Goal: Task Accomplishment & Management: Complete application form

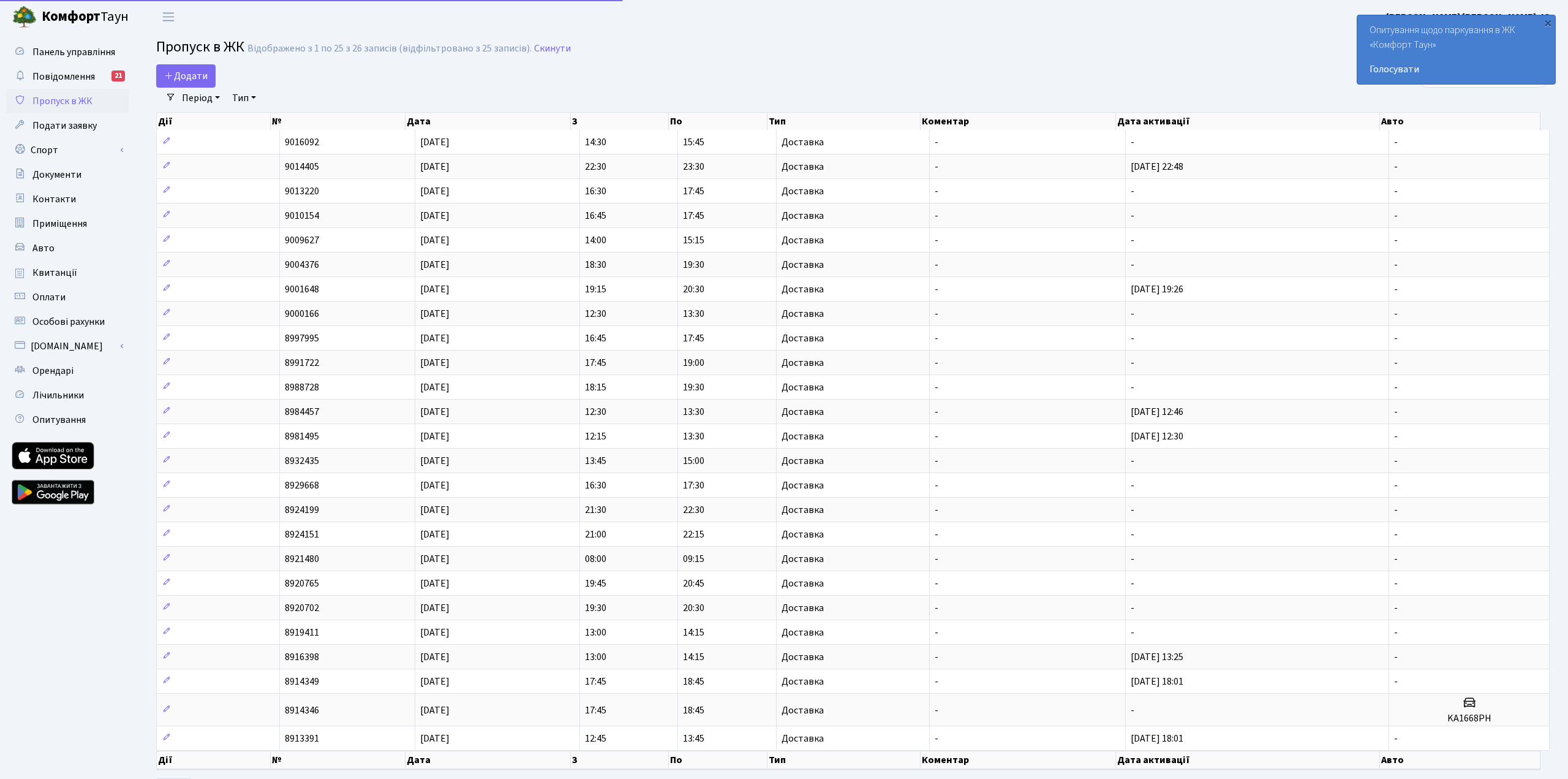
select select "25"
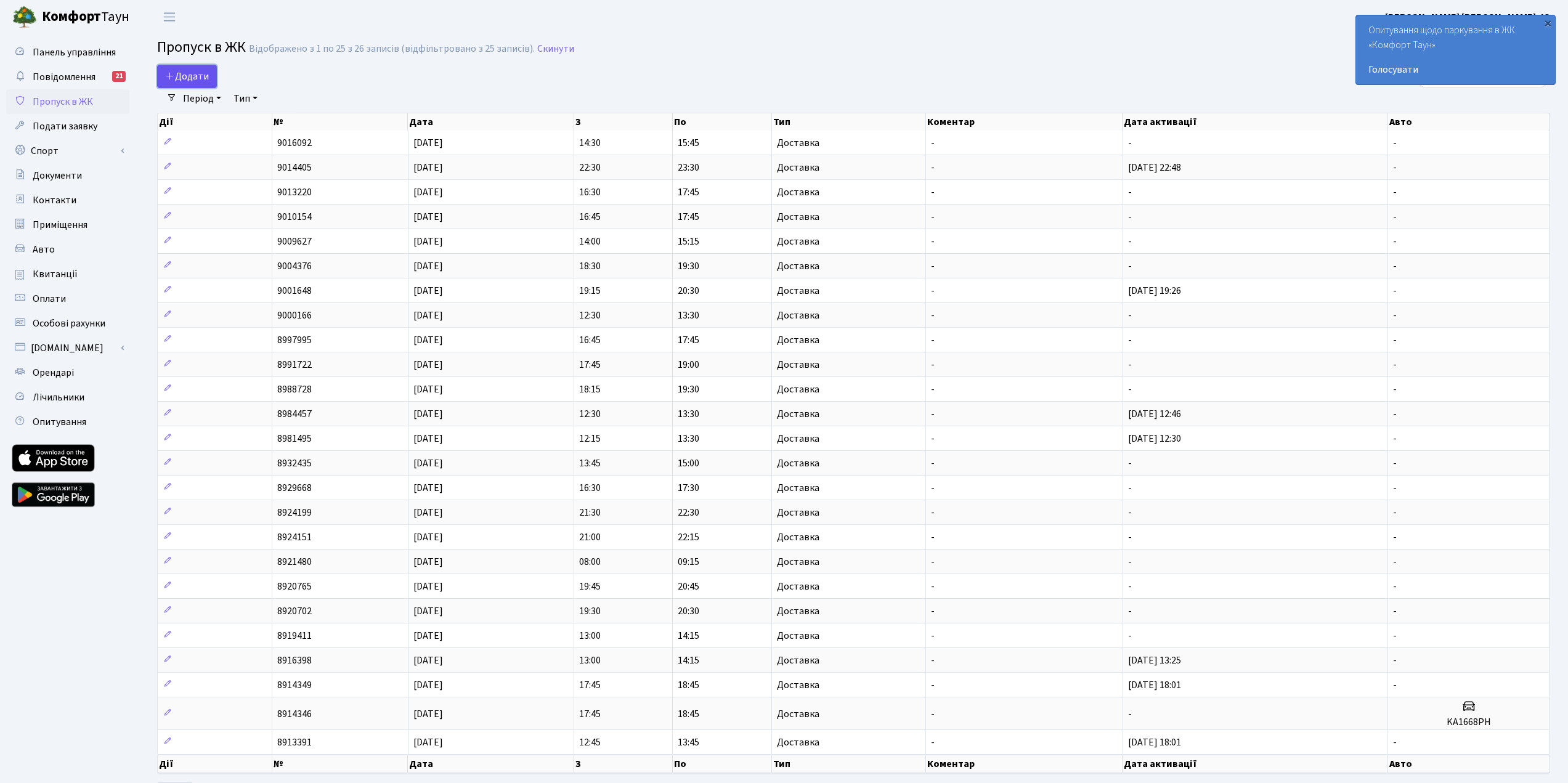
click at [194, 74] on span "Додати" at bounding box center [187, 76] width 44 height 13
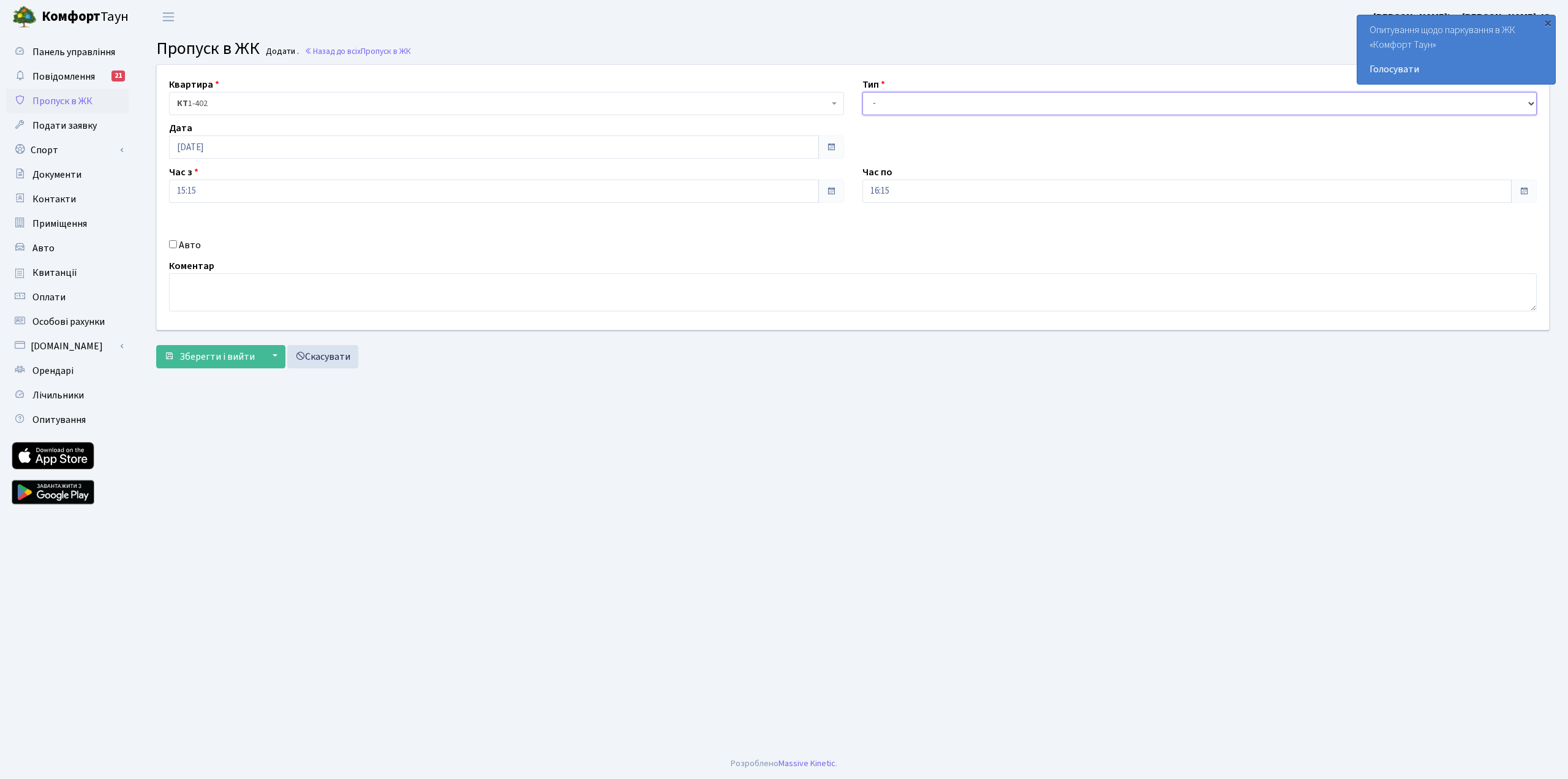
click at [881, 104] on select "- Доставка Таксі Гості Сервіс" at bounding box center [1200, 103] width 675 height 23
click at [863, 92] on select "- Доставка Таксі Гості Сервіс" at bounding box center [1200, 103] width 675 height 23
click at [963, 110] on select "- Доставка Таксі Гості Сервіс" at bounding box center [1200, 103] width 675 height 23
select select "3"
click at [863, 92] on select "- Доставка Таксі Гості Сервіс" at bounding box center [1200, 103] width 675 height 23
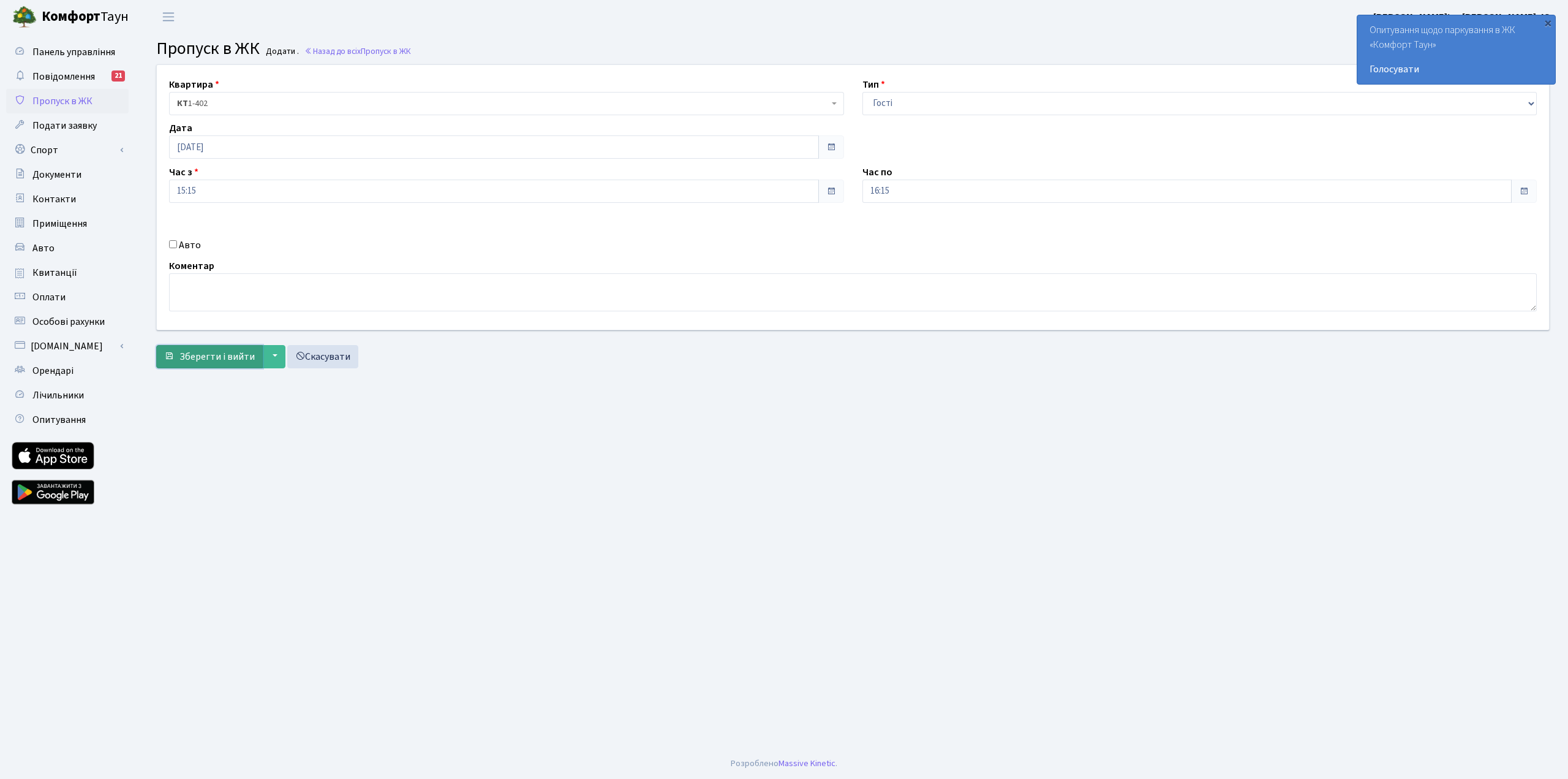
click at [228, 353] on span "Зберегти і вийти" at bounding box center [217, 357] width 75 height 13
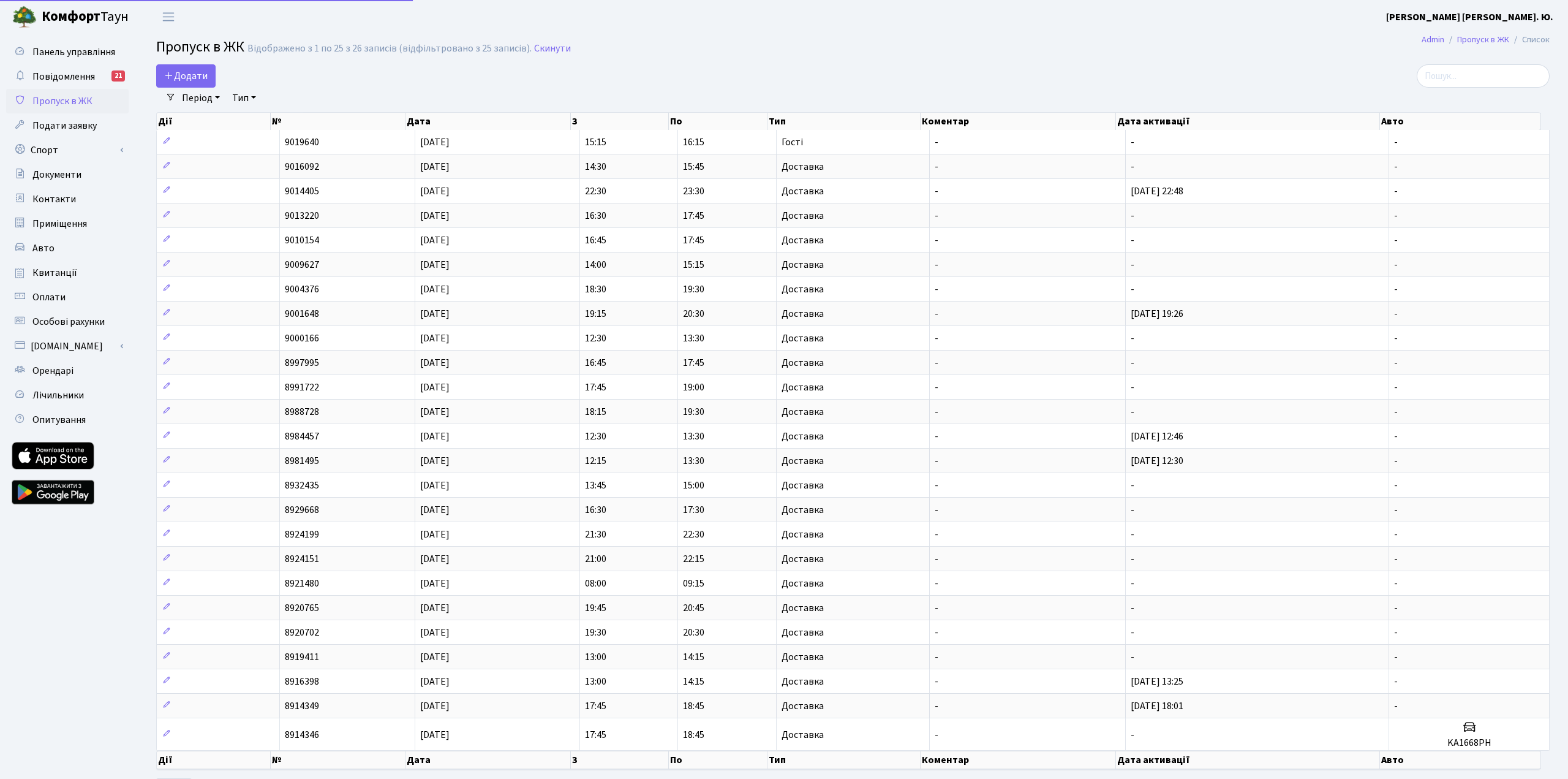
select select "25"
